Goal: Task Accomplishment & Management: Complete application form

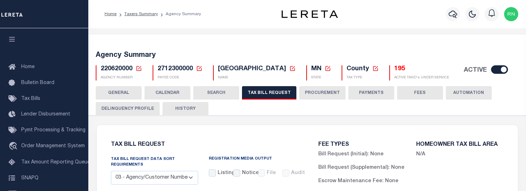
select select "27"
select select "22"
select select "true"
select select "9"
select select "1"
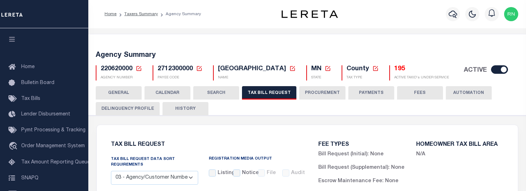
select select
select select "3"
click at [140, 69] on icon at bounding box center [139, 68] width 6 height 6
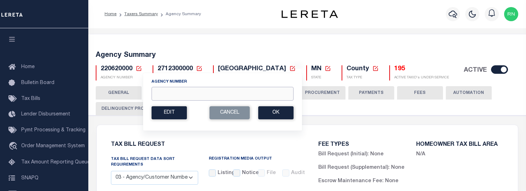
click at [196, 95] on input "Agency Number" at bounding box center [222, 94] width 142 height 14
click at [173, 94] on input "460030000" at bounding box center [222, 94] width 142 height 14
type input "460030000"
click at [265, 115] on button "Ok" at bounding box center [275, 112] width 35 height 13
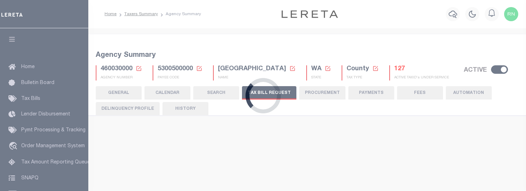
select select "28"
checkbox input "false"
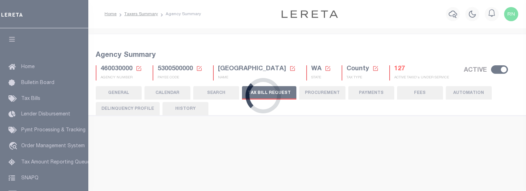
select select "22"
select select "true"
select select "14"
select select
select select "2"
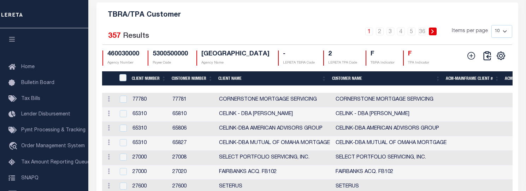
scroll to position [871, 0]
click at [474, 60] on icon at bounding box center [470, 55] width 9 height 9
checkbox input "true"
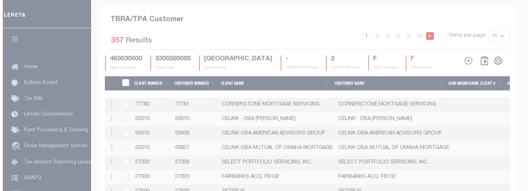
scroll to position [858, 0]
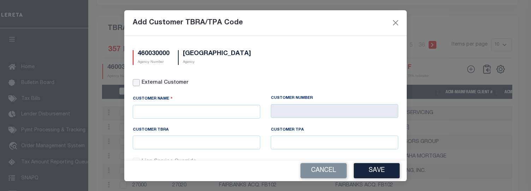
click at [137, 79] on input "External Customer" at bounding box center [136, 82] width 7 height 7
checkbox input "true"
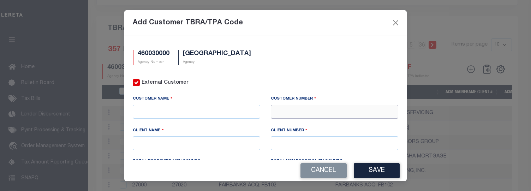
click at [309, 117] on input "text" at bounding box center [334, 112] width 127 height 14
type input "81654"
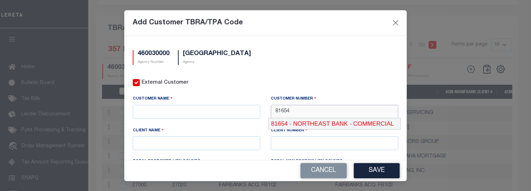
click at [301, 121] on div "81654 - NORTHEAST BANK - COMMERCIAL" at bounding box center [335, 123] width 132 height 11
type input "NORTHEAST BANK - COMMERCIAL"
type input "81638"
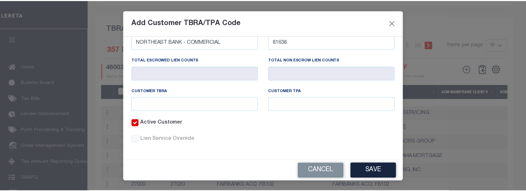
scroll to position [103, 0]
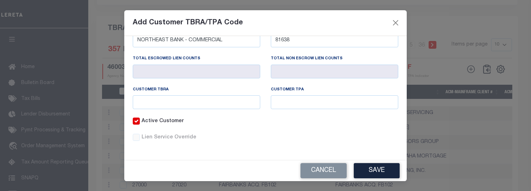
type input "81654"
click at [201, 101] on input "text" at bounding box center [196, 102] width 127 height 14
type input "1592"
click at [369, 173] on button "Save" at bounding box center [377, 170] width 46 height 15
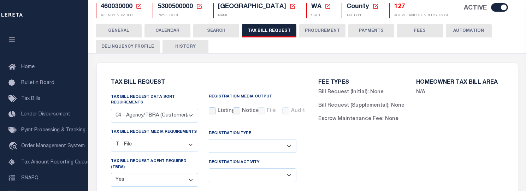
scroll to position [0, 0]
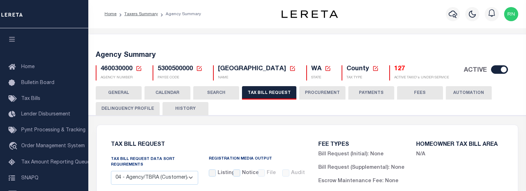
click at [138, 69] on icon at bounding box center [138, 68] width 5 height 5
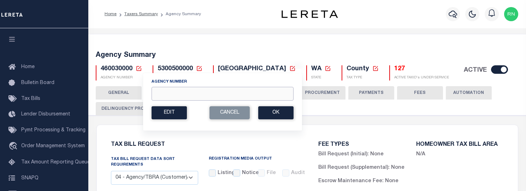
click at [184, 89] on input "Agency Number" at bounding box center [222, 94] width 142 height 14
type input "460170000"
click at [271, 112] on button "Ok" at bounding box center [275, 112] width 35 height 13
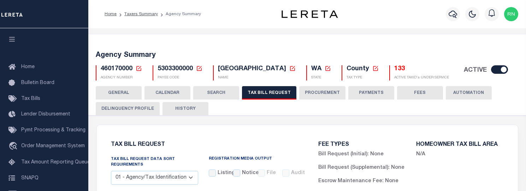
select select "28"
checkbox input "false"
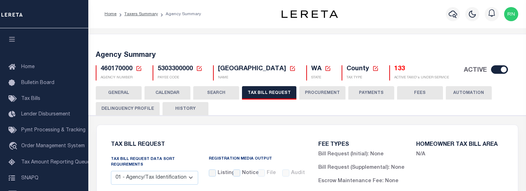
select select "22"
select select "true"
select select "9"
type input "LR"
select select
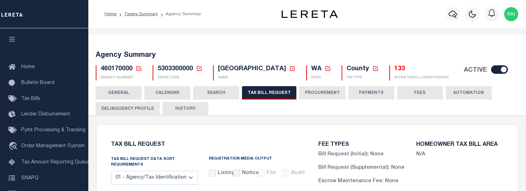
select select "7803021001"
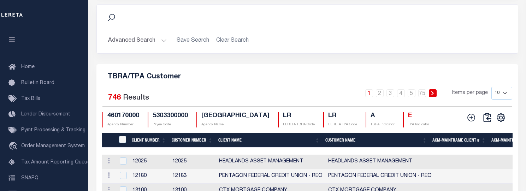
scroll to position [883, 0]
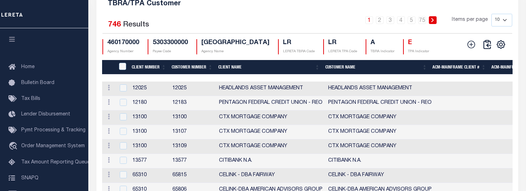
click at [410, 54] on div "460170000 Agency Number 5303300000 Payee Code KING COUNTY Agency Name LR LERETA…" at bounding box center [272, 46] width 341 height 15
click at [501, 49] on icon "" at bounding box center [500, 44] width 9 height 9
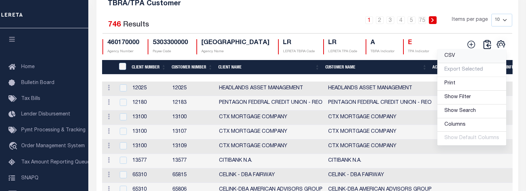
click at [461, 63] on link "CSV" at bounding box center [471, 56] width 69 height 14
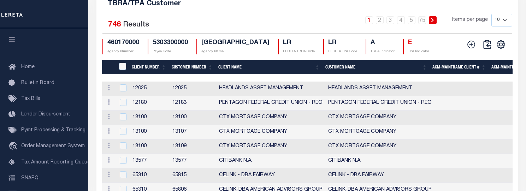
click at [294, 8] on h5 "TBRA/TPA Customer" at bounding box center [307, 2] width 410 height 11
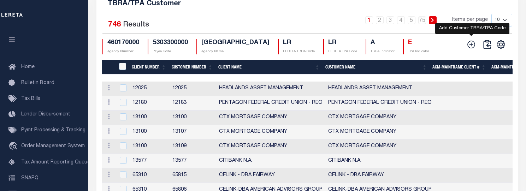
click at [472, 49] on icon at bounding box center [470, 44] width 9 height 9
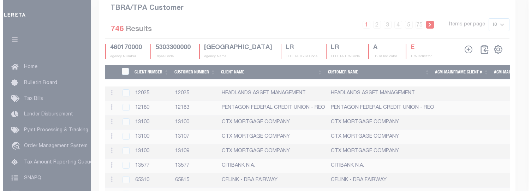
scroll to position [869, 0]
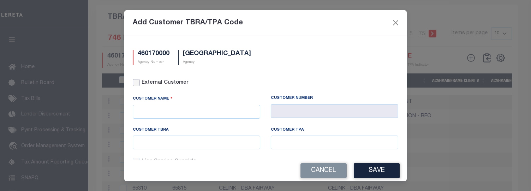
click at [134, 80] on input "External Customer" at bounding box center [136, 82] width 7 height 7
checkbox input "true"
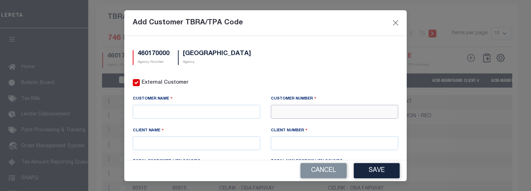
click at [305, 113] on input "text" at bounding box center [334, 112] width 127 height 14
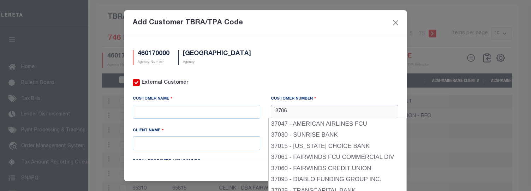
type input "37060"
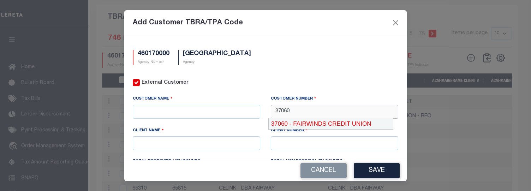
click at [307, 123] on div "37060 - FAIRWINDS CREDIT UNION" at bounding box center [331, 123] width 124 height 11
type input "FAIRWINDS CREDIT UNION"
type input "37060"
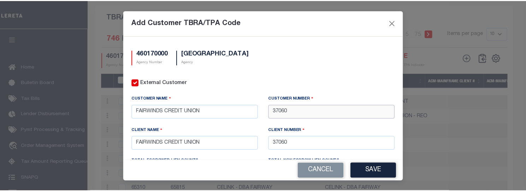
scroll to position [71, 0]
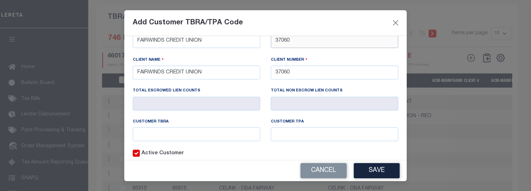
type input "37060"
click at [225, 128] on input "text" at bounding box center [196, 134] width 127 height 14
type input "5640"
drag, startPoint x: 360, startPoint y: 168, endPoint x: 361, endPoint y: 180, distance: 12.0
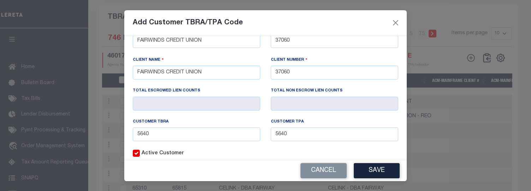
click at [361, 168] on button "Save" at bounding box center [377, 170] width 46 height 15
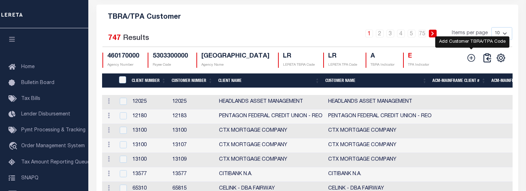
click at [469, 61] on icon at bounding box center [470, 57] width 9 height 9
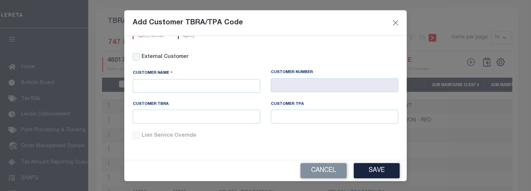
scroll to position [0, 0]
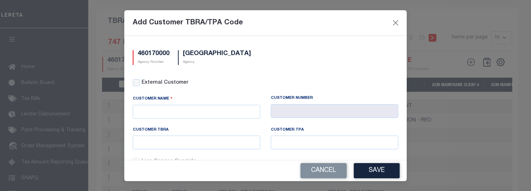
click at [139, 79] on div "460170000 Agency Number KING COUNTY Agency External Customer Customer Name" at bounding box center [265, 98] width 282 height 124
click at [139, 80] on input "External Customer" at bounding box center [136, 82] width 7 height 7
checkbox input "true"
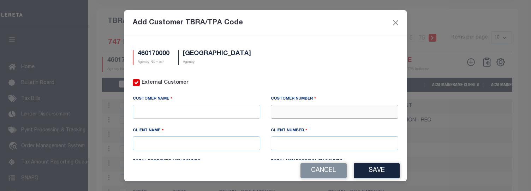
click at [307, 107] on input "text" at bounding box center [334, 112] width 127 height 14
type input "76658"
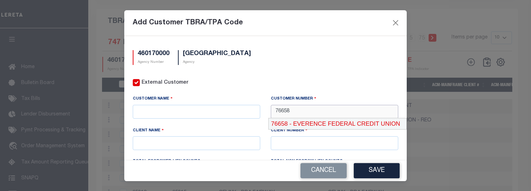
click at [307, 118] on div "76658 - EVERENCE FEDERAL CREDIT UNION" at bounding box center [338, 123] width 138 height 11
type input "EVERENCE FEDERAL CREDIT UNION"
type input "76658"
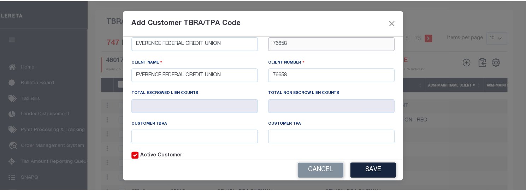
scroll to position [103, 0]
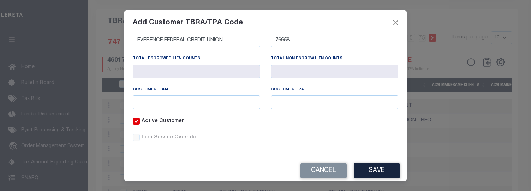
type input "76658"
drag, startPoint x: 197, startPoint y: 103, endPoint x: 203, endPoint y: 102, distance: 6.0
click at [197, 103] on input "text" at bounding box center [196, 102] width 127 height 14
type input "5640"
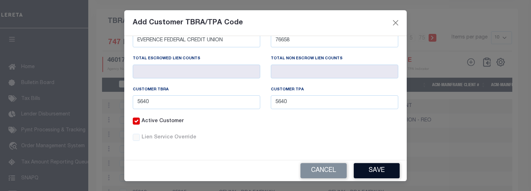
click at [374, 165] on button "Save" at bounding box center [377, 170] width 46 height 15
